Goal: Navigation & Orientation: Understand site structure

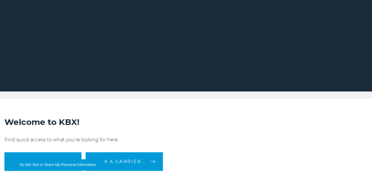
scroll to position [41, 0]
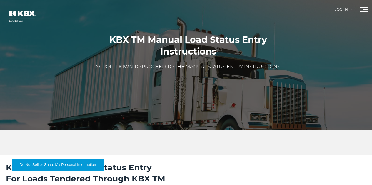
click at [0, 0] on link "Our Solutions" at bounding box center [0, 0] width 0 height 0
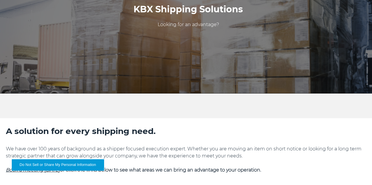
scroll to position [37, 0]
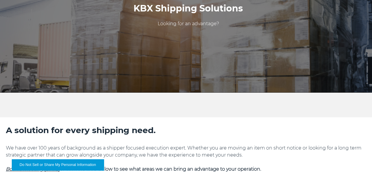
click at [0, 0] on link "Technology" at bounding box center [0, 0] width 0 height 0
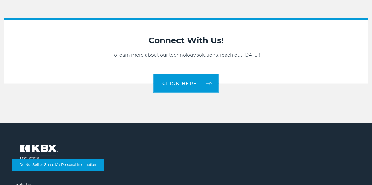
scroll to position [496, 0]
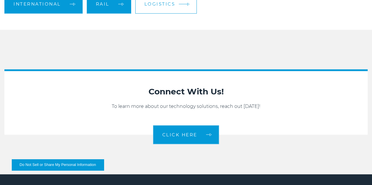
click at [187, 14] on link "Logistics" at bounding box center [166, 4] width 62 height 19
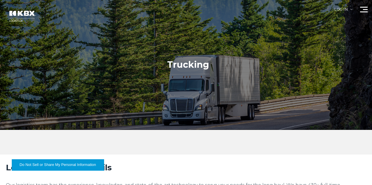
click at [0, 0] on link "Home" at bounding box center [0, 0] width 0 height 0
